Goal: Task Accomplishment & Management: Manage account settings

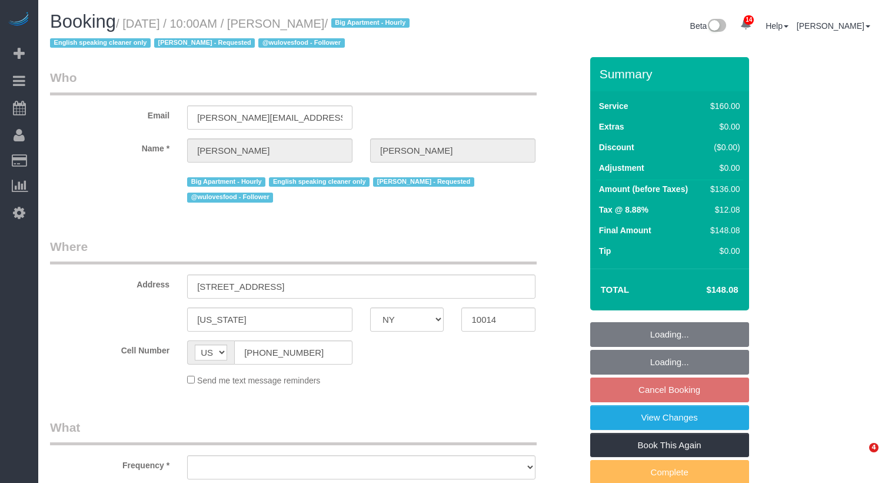
select select "NY"
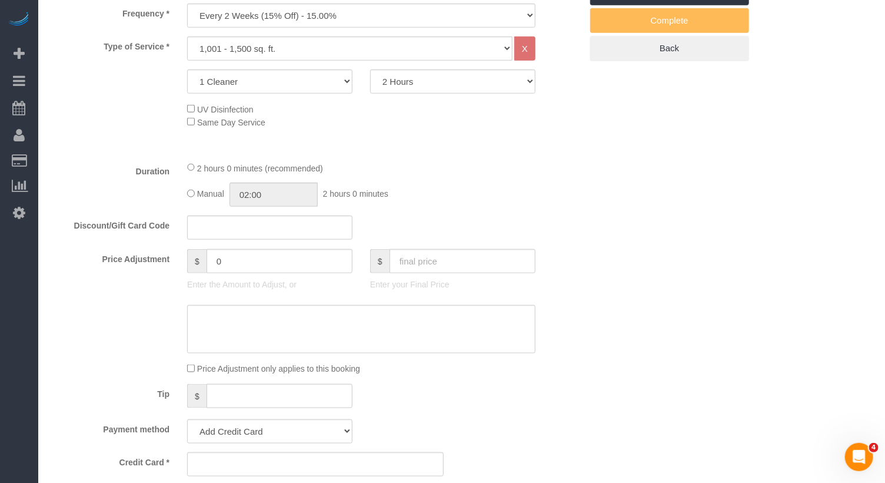
select select "object:845"
select select "spot3"
select select "number:89"
select select "number:90"
select select "number:15"
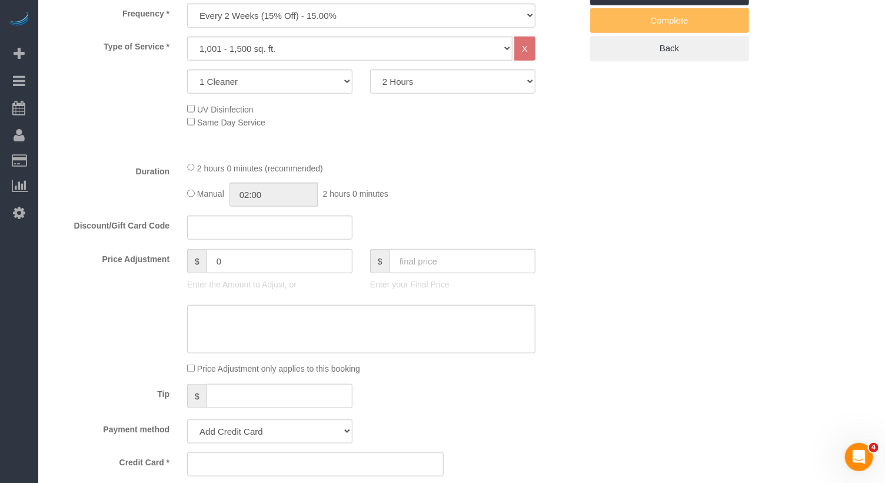
select select "number:5"
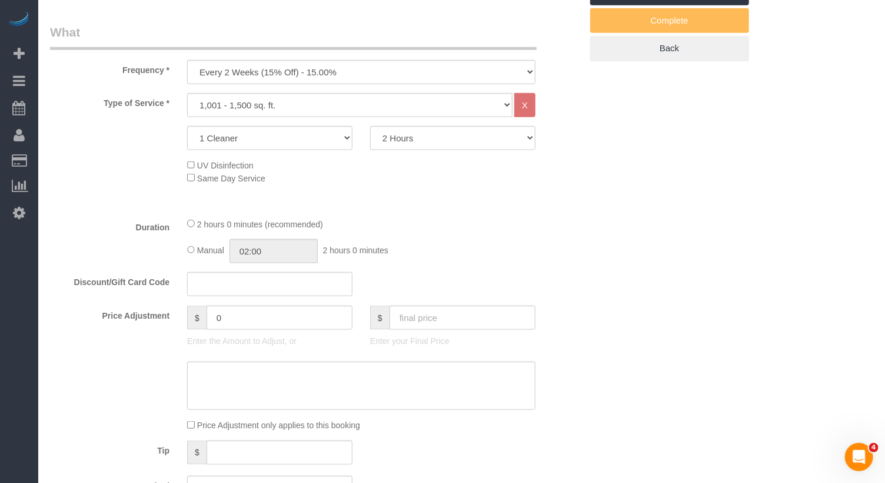
scroll to position [380, 0]
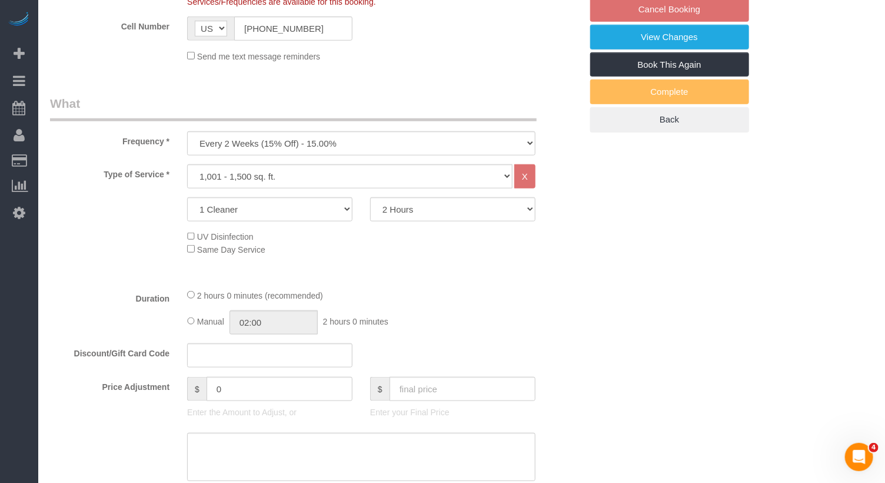
select select "string:stripe-pm_1PMbKH4VGloSiKo7I2gXikHa"
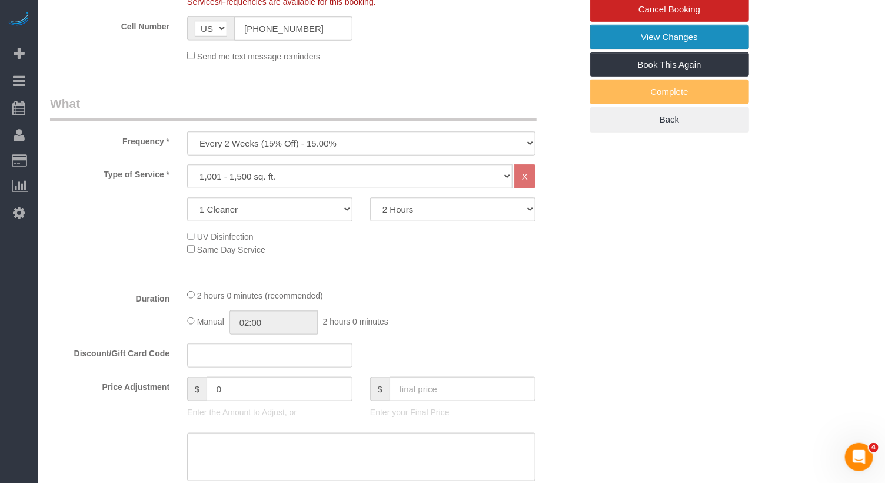
click at [650, 30] on link "View Changes" at bounding box center [669, 37] width 159 height 25
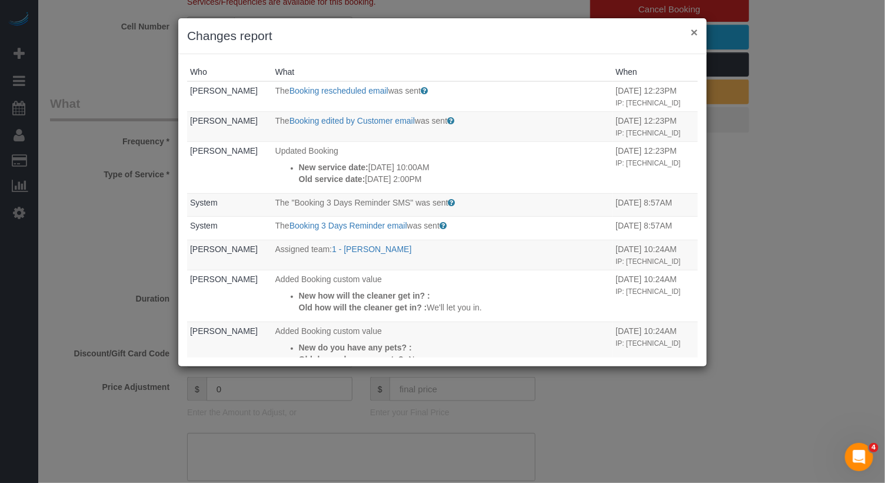
click at [694, 33] on button "×" at bounding box center [694, 32] width 7 height 12
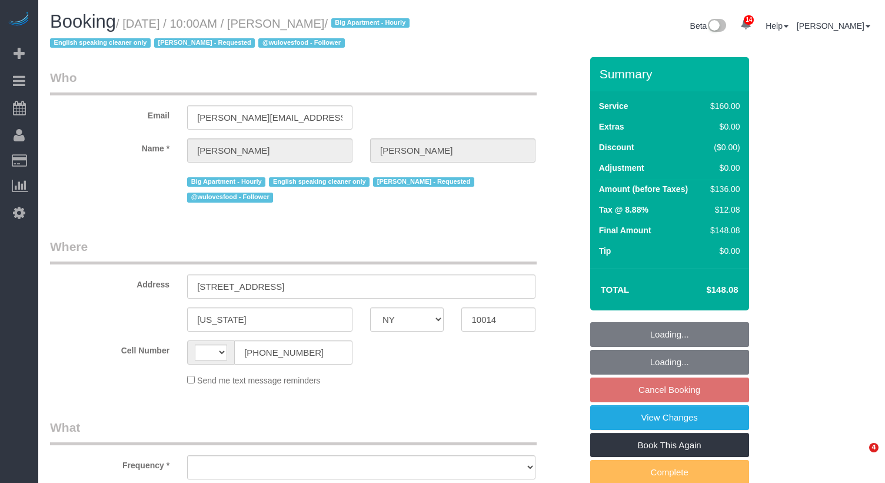
select select "NY"
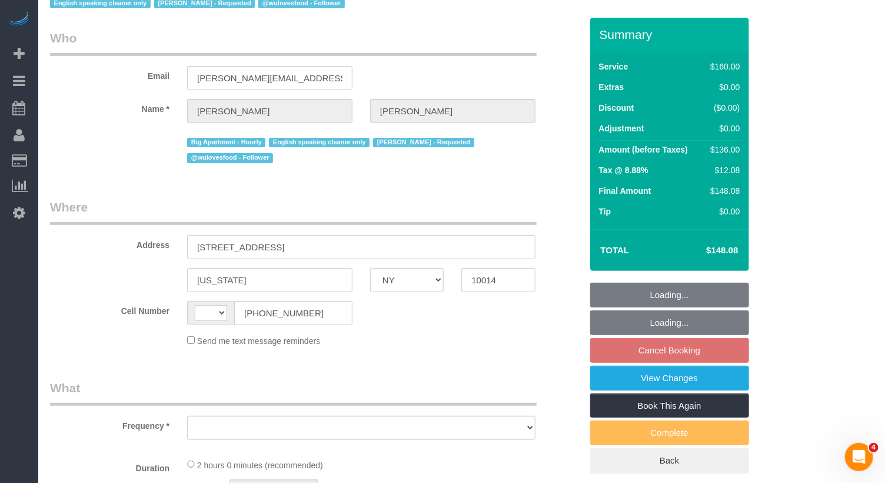
scroll to position [41, 0]
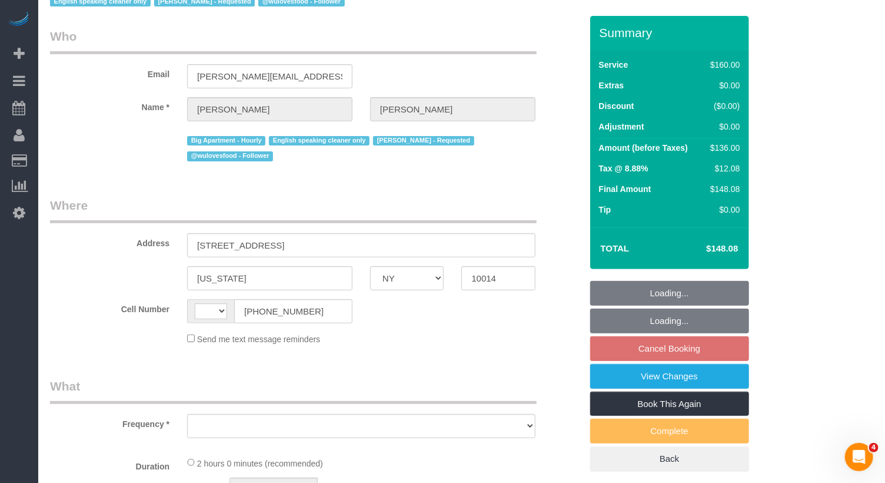
select select "string:[GEOGRAPHIC_DATA]"
select select "object:839"
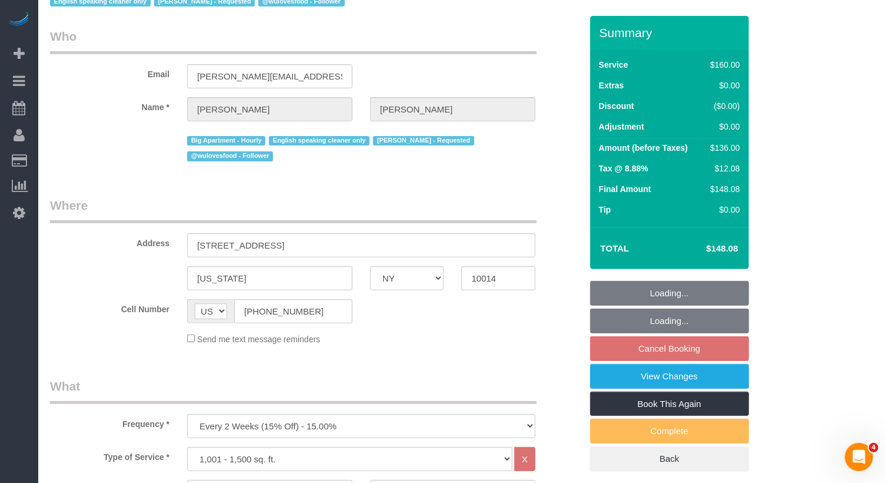
select select "string:stripe-pm_1PMbKH4VGloSiKo7I2gXikHa"
click at [637, 377] on link "View Changes" at bounding box center [669, 376] width 159 height 25
select select "object:1435"
select select "spot3"
select select "number:89"
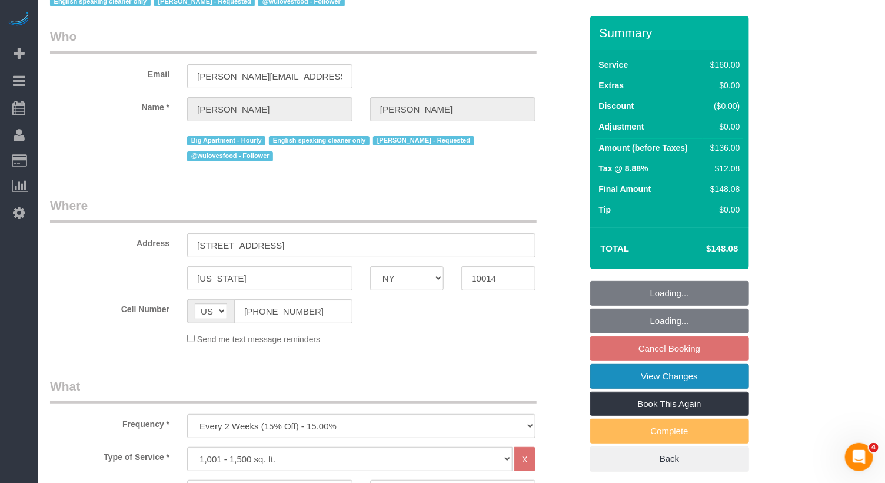
select select "number:90"
select select "number:15"
select select "number:5"
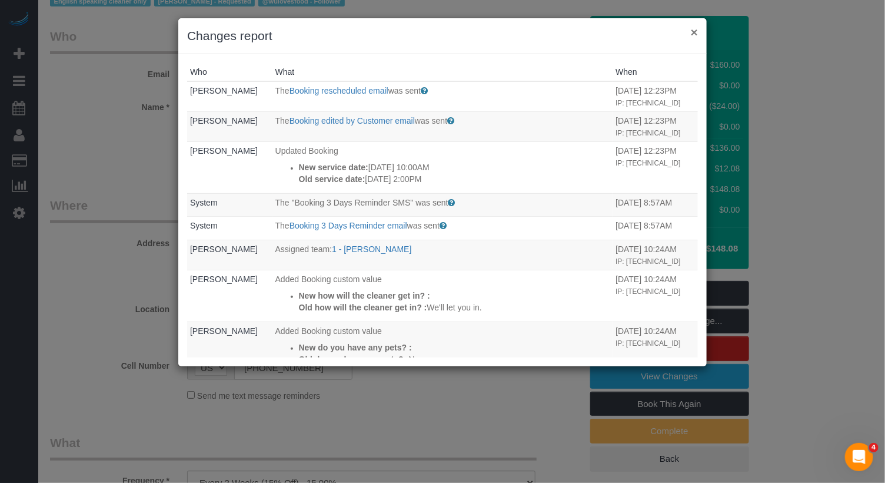
click at [697, 34] on button "×" at bounding box center [694, 32] width 7 height 12
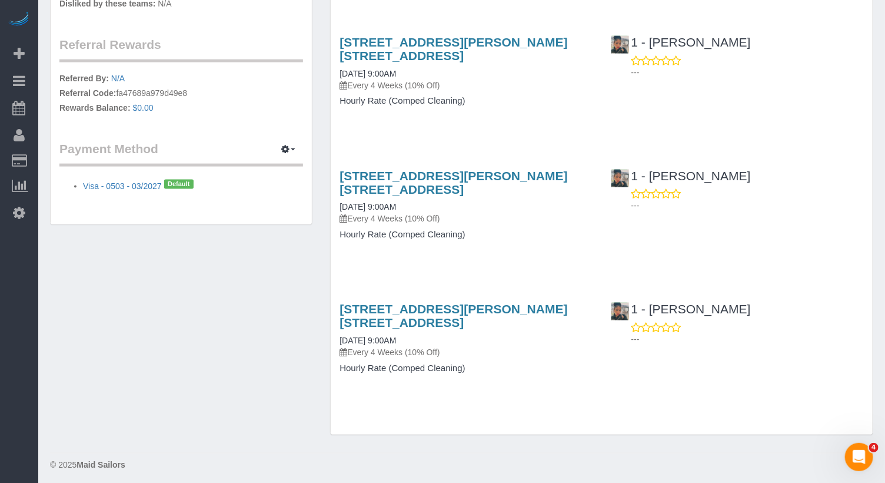
scroll to position [629, 0]
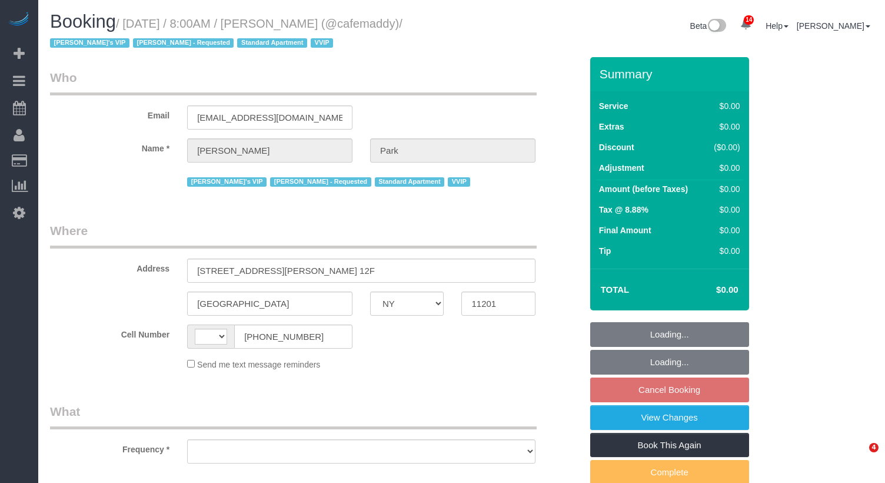
select select "NY"
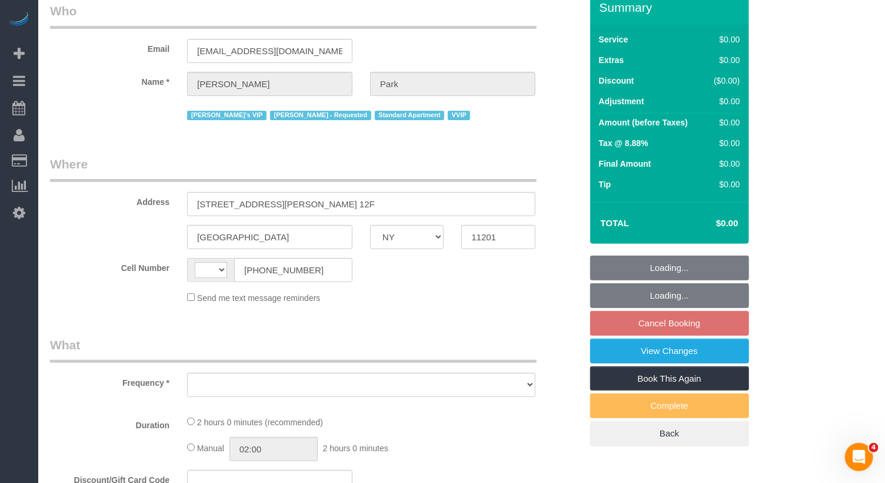
scroll to position [72, 0]
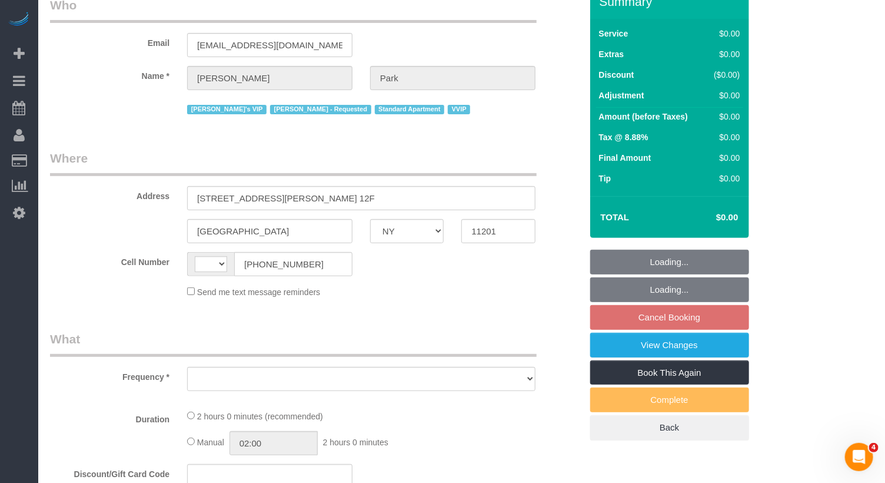
select select "string:[GEOGRAPHIC_DATA]"
select select "object:516"
select select "120"
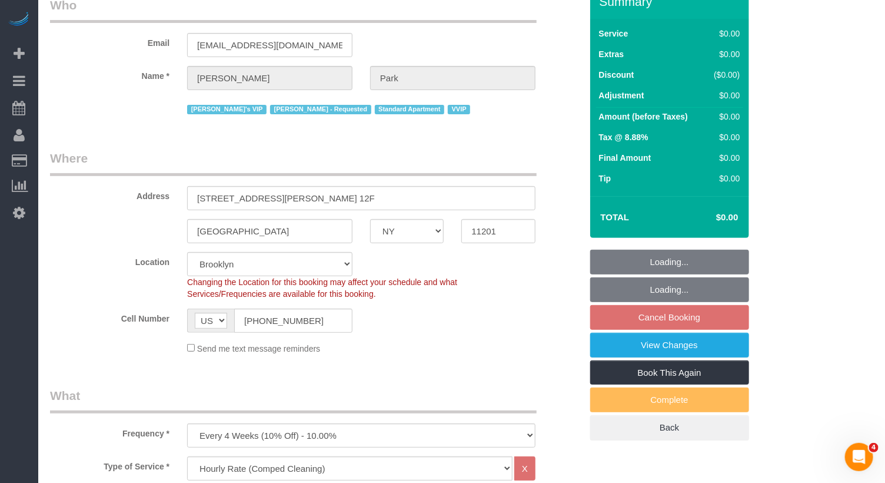
select select "string:stripe-pm_1QeesE4VGloSiKo7ArQpt3e2"
select select "object:906"
select select "spot1"
select select "number:57"
select select "number:90"
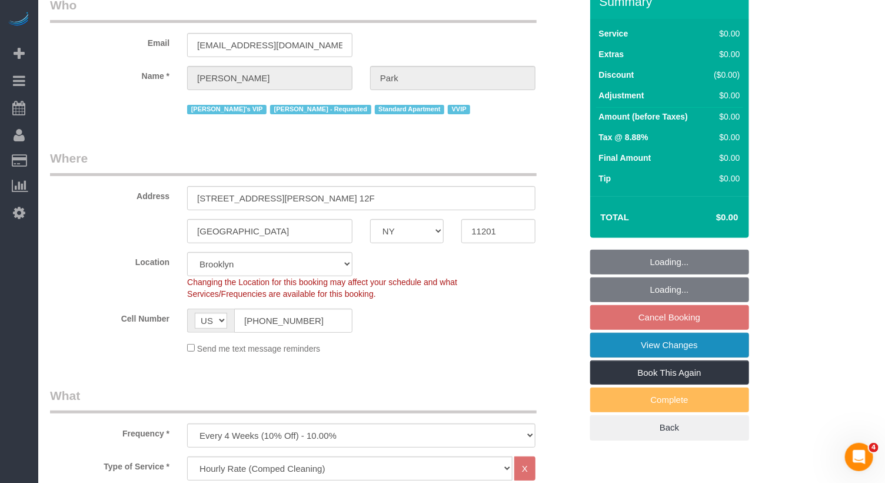
select select "number:15"
select select "number:5"
select select "11193"
click at [637, 345] on link "View Changes" at bounding box center [669, 345] width 159 height 25
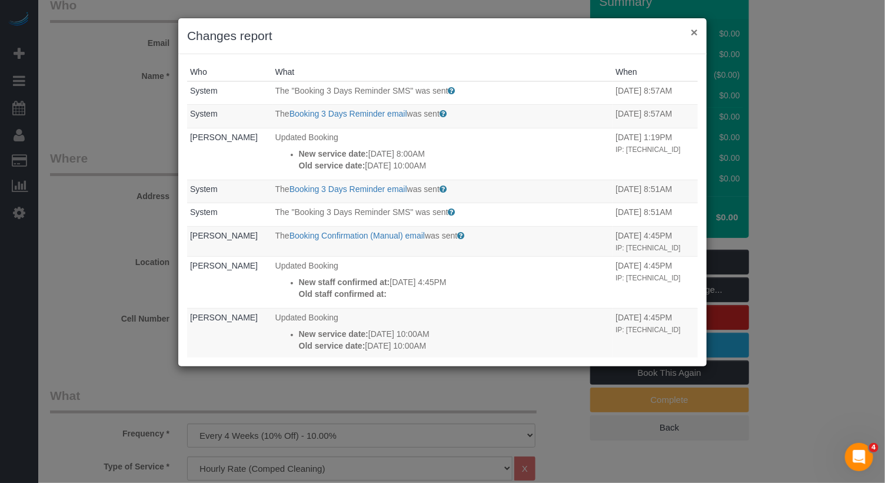
click at [692, 27] on button "×" at bounding box center [694, 32] width 7 height 12
